Goal: Task Accomplishment & Management: Use online tool/utility

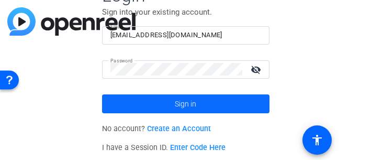
click at [151, 106] on span at bounding box center [186, 103] width 168 height 25
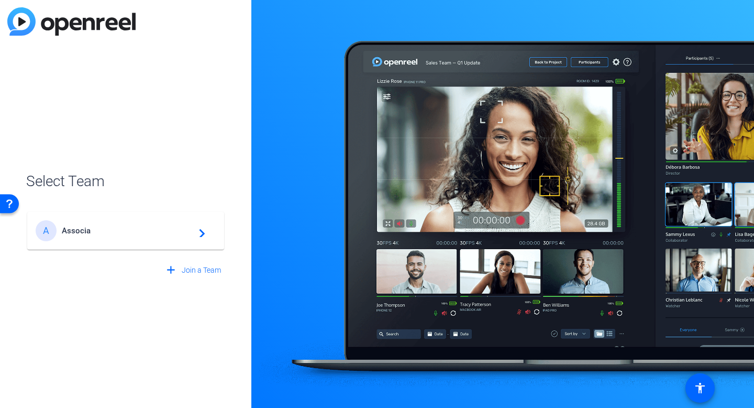
click at [134, 233] on span "Associa" at bounding box center [127, 230] width 131 height 9
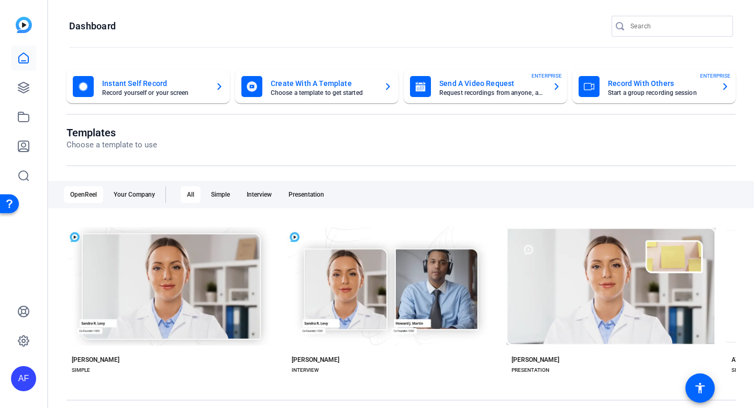
click at [629, 91] on mat-card-subtitle "Start a group recording session" at bounding box center [660, 93] width 105 height 6
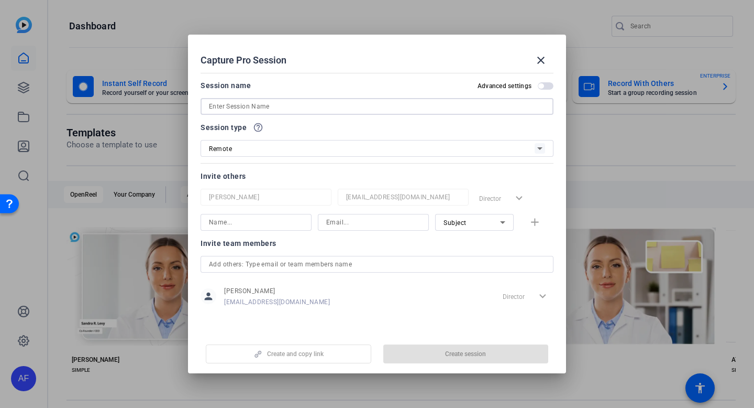
click at [299, 101] on input at bounding box center [377, 106] width 336 height 13
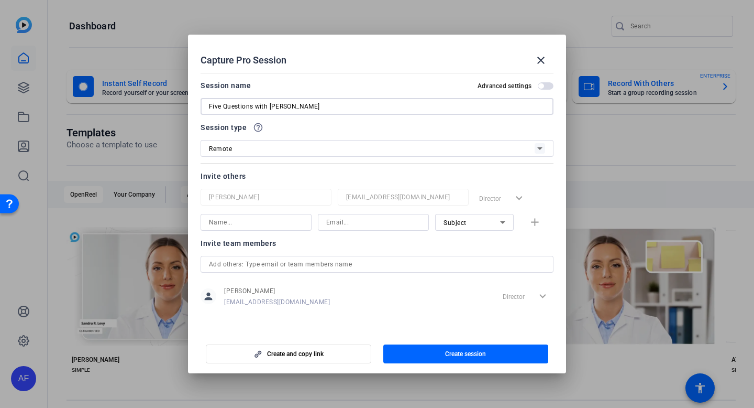
type input "Five Questions with [PERSON_NAME]"
click at [238, 224] on input at bounding box center [256, 222] width 94 height 13
type input "[PERSON_NAME]"
type input "K"
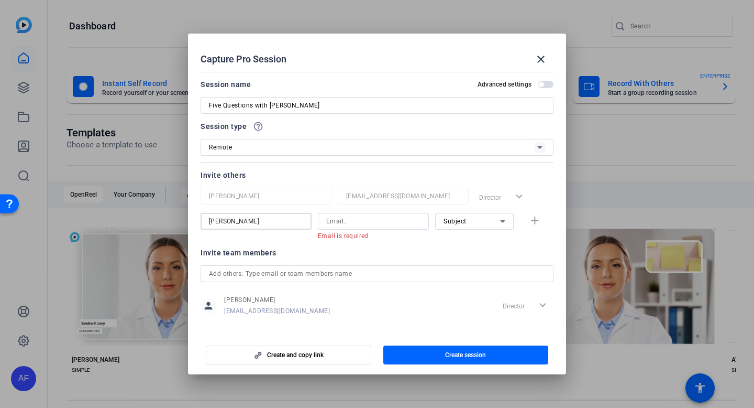
click at [238, 218] on input "[PERSON_NAME]" at bounding box center [256, 221] width 94 height 13
type input "[PERSON_NAME]"
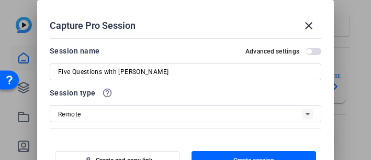
type input "[EMAIL_ADDRESS][DOMAIN_NAME]"
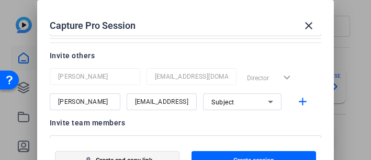
scroll to position [86, 0]
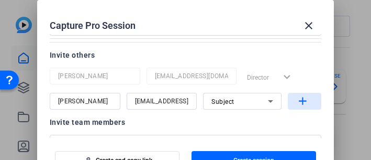
click at [302, 98] on mat-icon "add" at bounding box center [302, 101] width 13 height 13
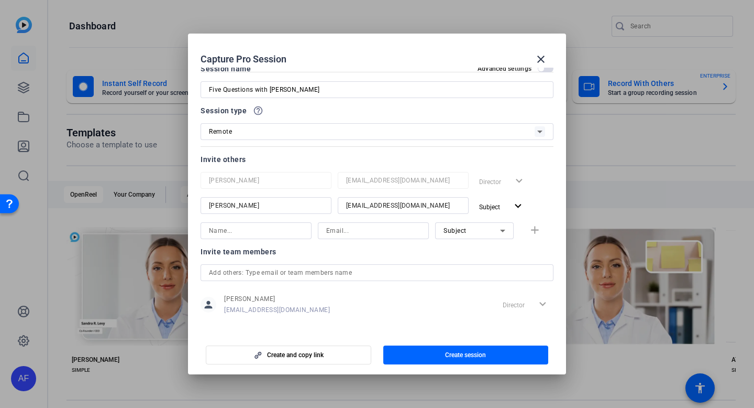
scroll to position [23, 0]
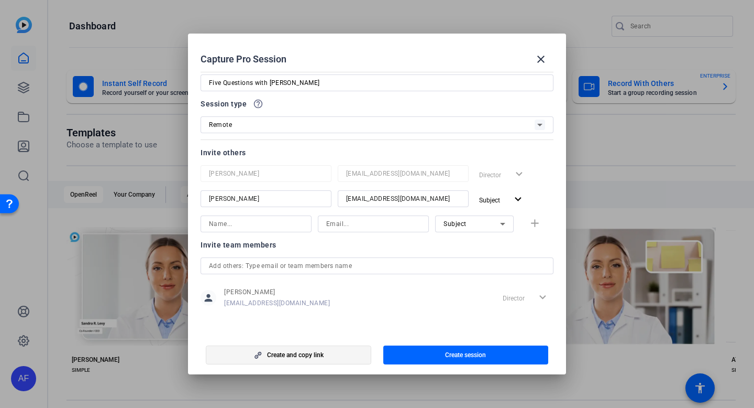
click at [334, 351] on span "button" at bounding box center [288, 354] width 164 height 25
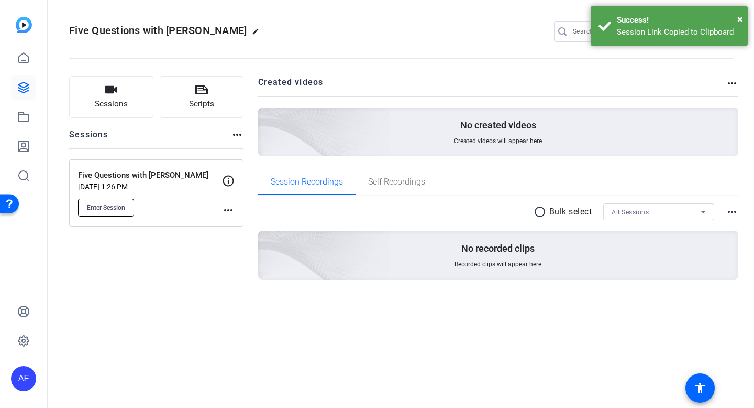
click at [123, 205] on span "Enter Session" at bounding box center [106, 207] width 38 height 8
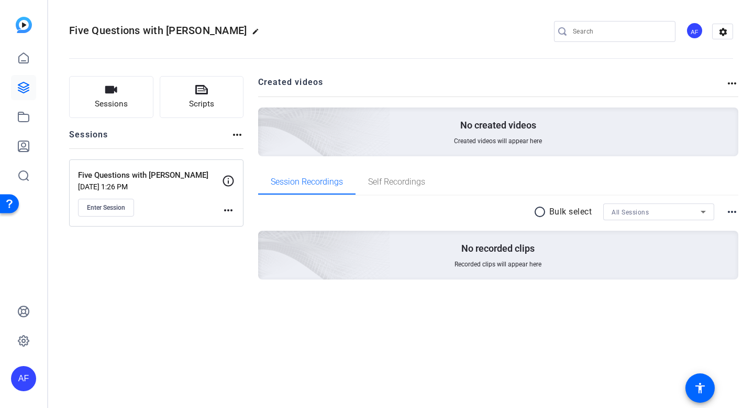
click at [229, 219] on div "Five Questions with [PERSON_NAME] [DATE] 1:26 PM Enter Session more_horiz" at bounding box center [156, 192] width 174 height 67
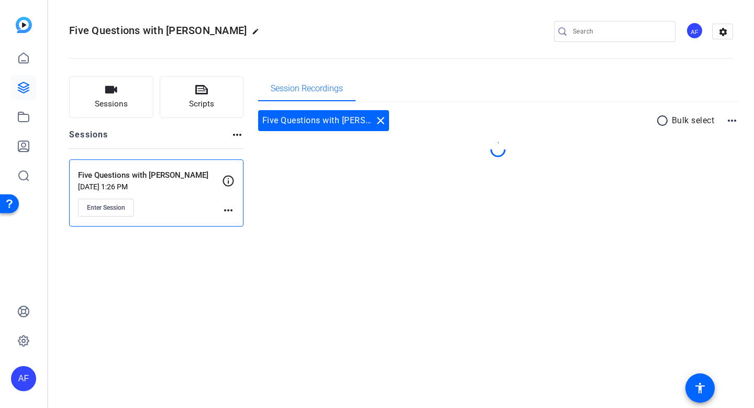
click at [229, 204] on mat-icon "more_horiz" at bounding box center [228, 210] width 13 height 13
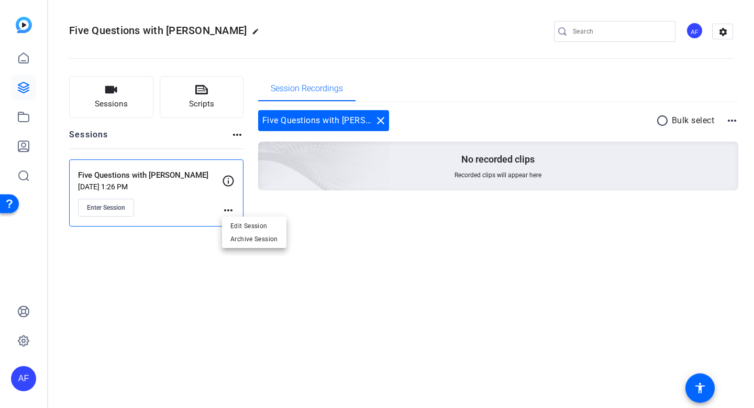
click at [229, 214] on div at bounding box center [377, 204] width 754 height 408
click at [229, 208] on mat-icon "more_horiz" at bounding box center [228, 210] width 13 height 13
click at [235, 226] on span "Edit Session" at bounding box center [254, 225] width 48 height 13
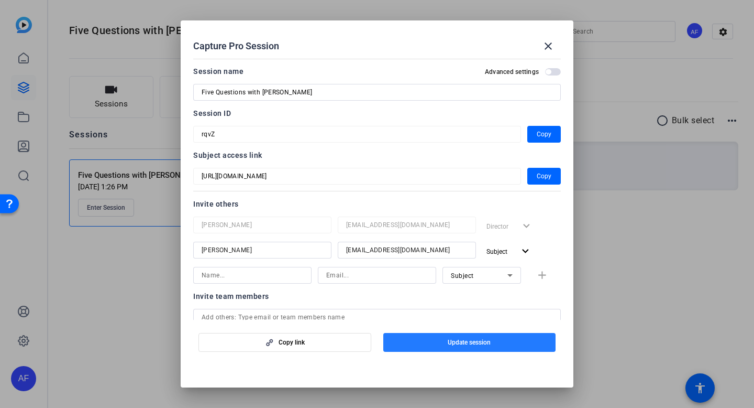
click at [458, 342] on span "Update session" at bounding box center [469, 342] width 43 height 8
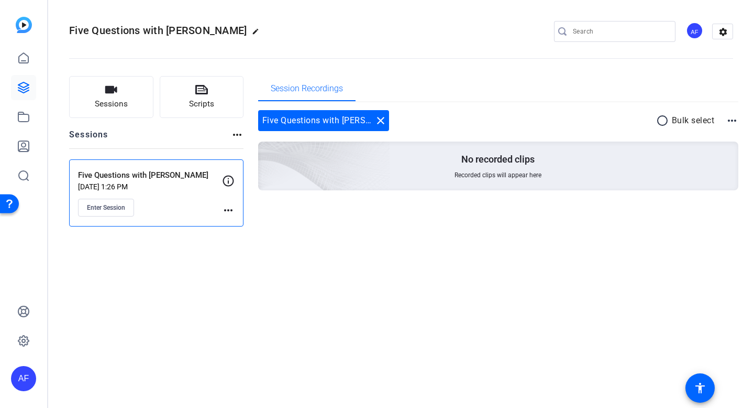
click at [225, 212] on mat-icon "more_horiz" at bounding box center [228, 210] width 13 height 13
click at [234, 225] on span "Edit Session" at bounding box center [254, 225] width 48 height 13
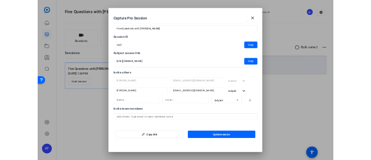
scroll to position [0, 0]
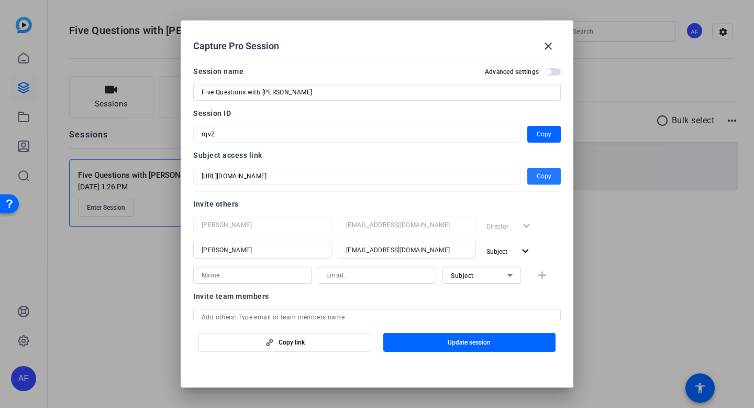
click at [538, 175] on span "Copy" at bounding box center [544, 176] width 15 height 13
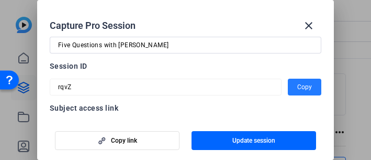
click at [306, 91] on span "Copy" at bounding box center [305, 87] width 15 height 13
click at [309, 28] on mat-icon "close" at bounding box center [309, 25] width 13 height 13
